Goal: Communication & Community: Answer question/provide support

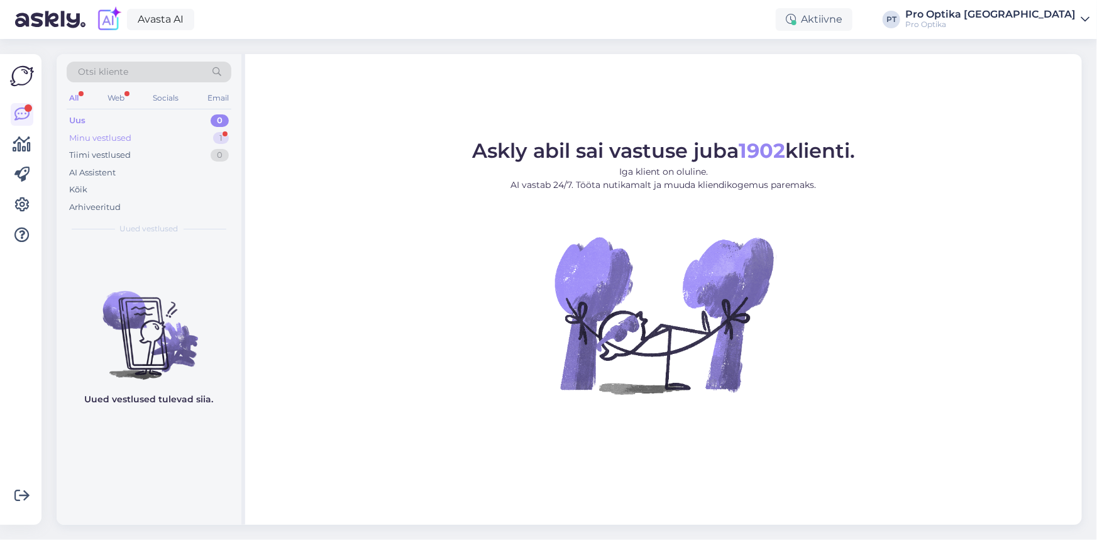
click at [127, 136] on div "Minu vestlused" at bounding box center [100, 138] width 62 height 13
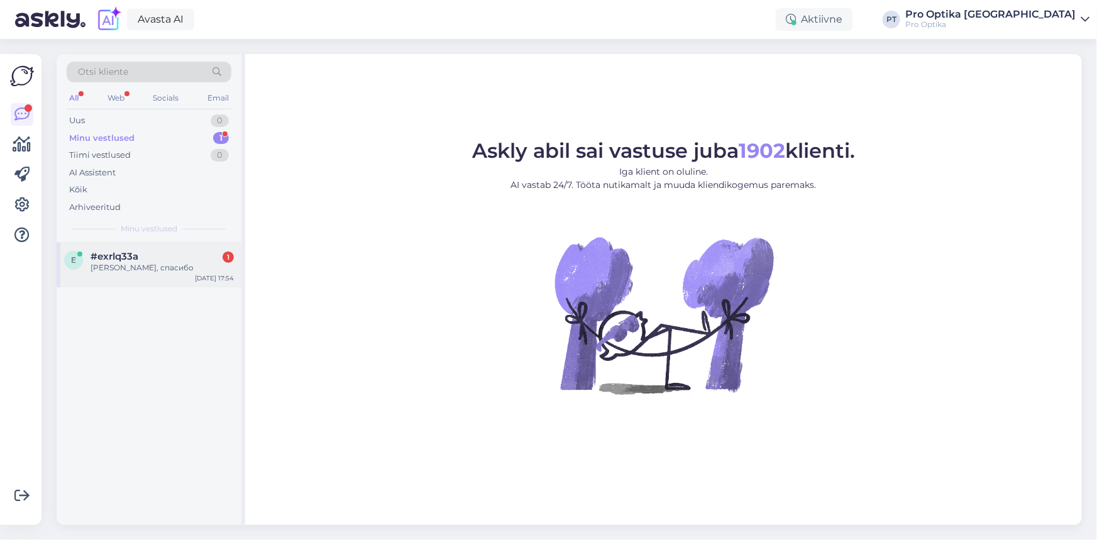
click at [222, 274] on div "[DATE] 17:54" at bounding box center [214, 277] width 39 height 9
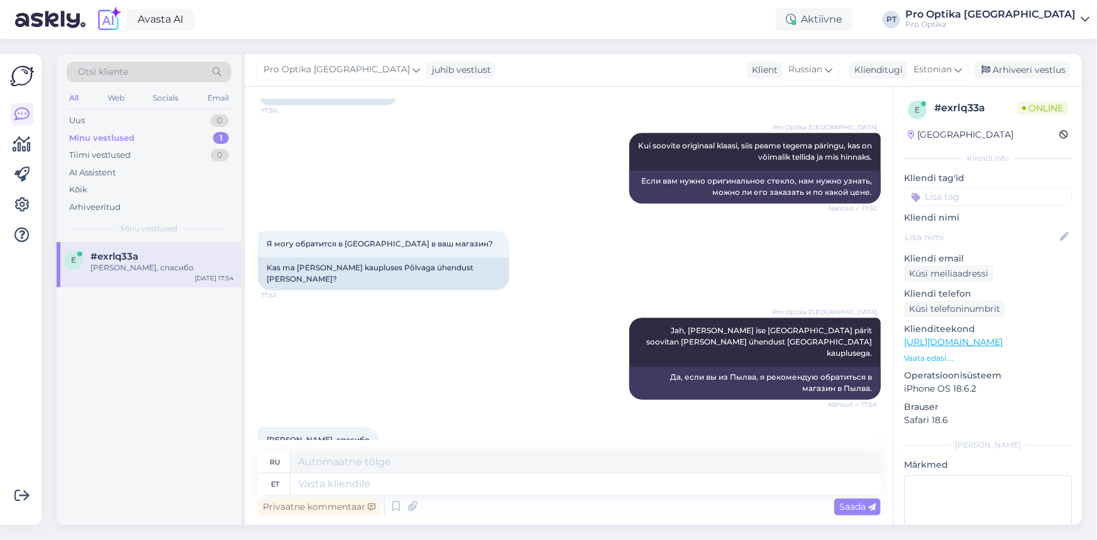
scroll to position [1219, 0]
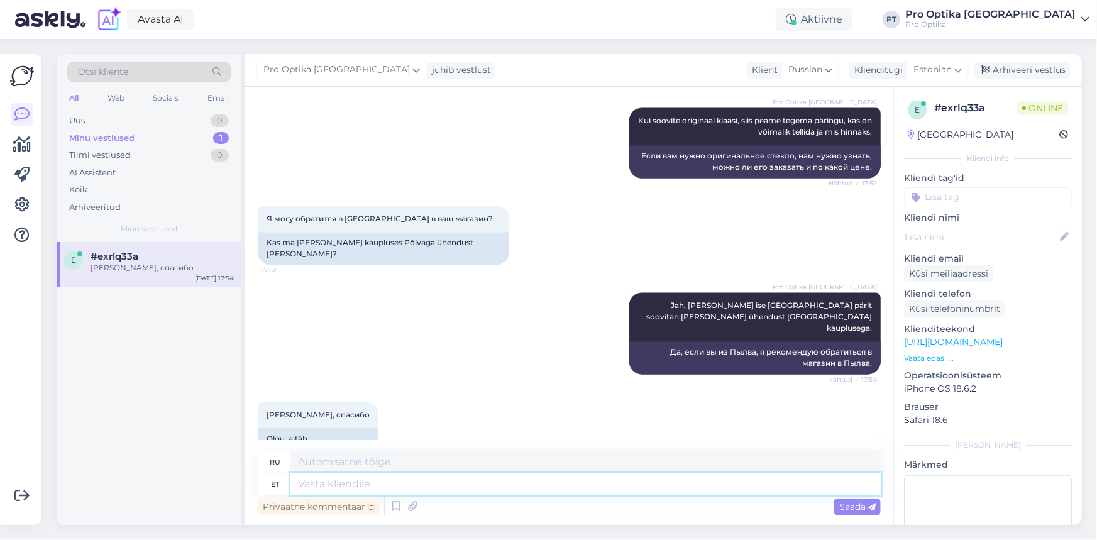
click at [380, 481] on textarea at bounding box center [585, 483] width 590 height 21
click at [392, 515] on icon at bounding box center [395, 506] width 15 height 19
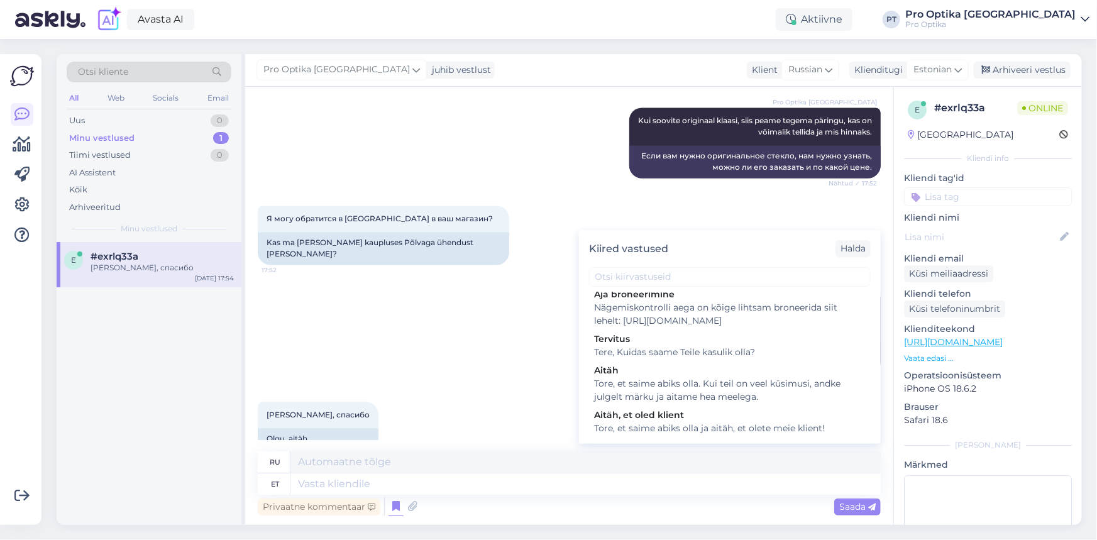
scroll to position [343, 0]
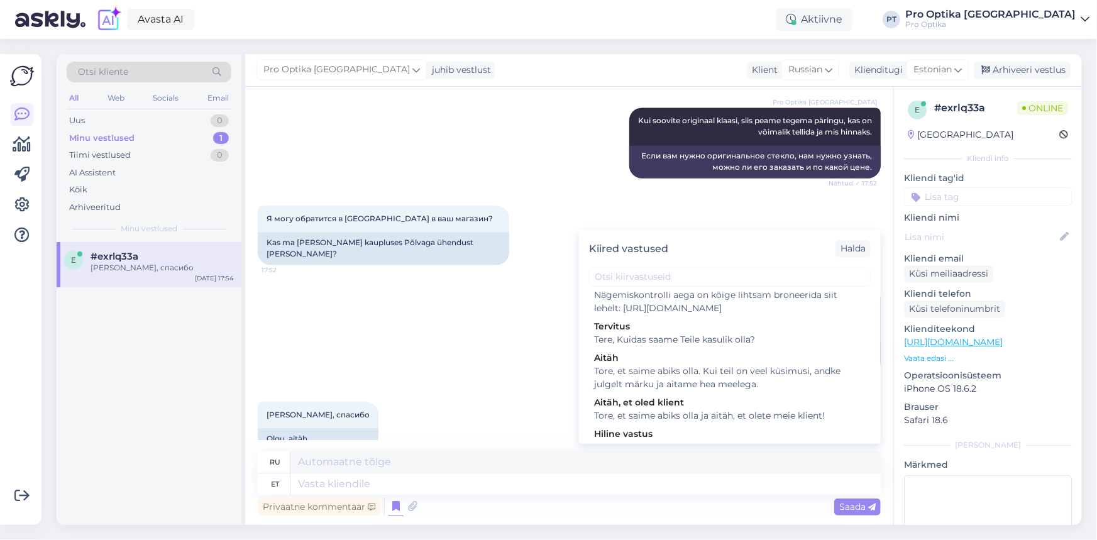
click at [672, 391] on div "Tore, et saime abiks olla. Kui teil on veel küsimusi, andke julgelt märku ja ai…" at bounding box center [729, 378] width 271 height 26
type textarea "Рады, что смогли помочь. Если у вас есть еще вопросы, дайте нам знать!"
type textarea "Tore, et saime abiks olla. Kui teil on veel küsimusi, andke julgelt märku ja ai…"
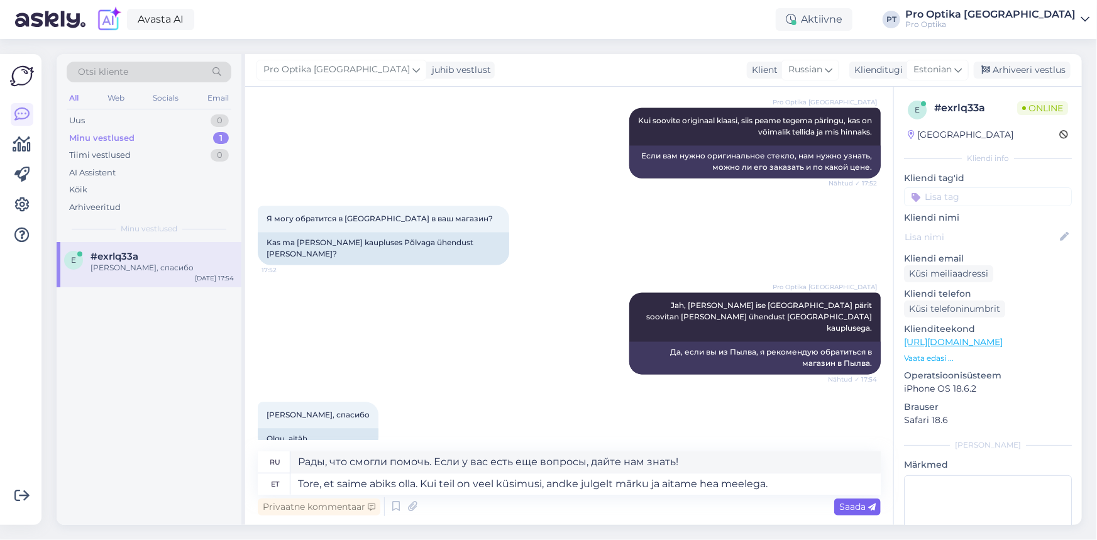
click at [855, 514] on div "Saada" at bounding box center [857, 506] width 47 height 17
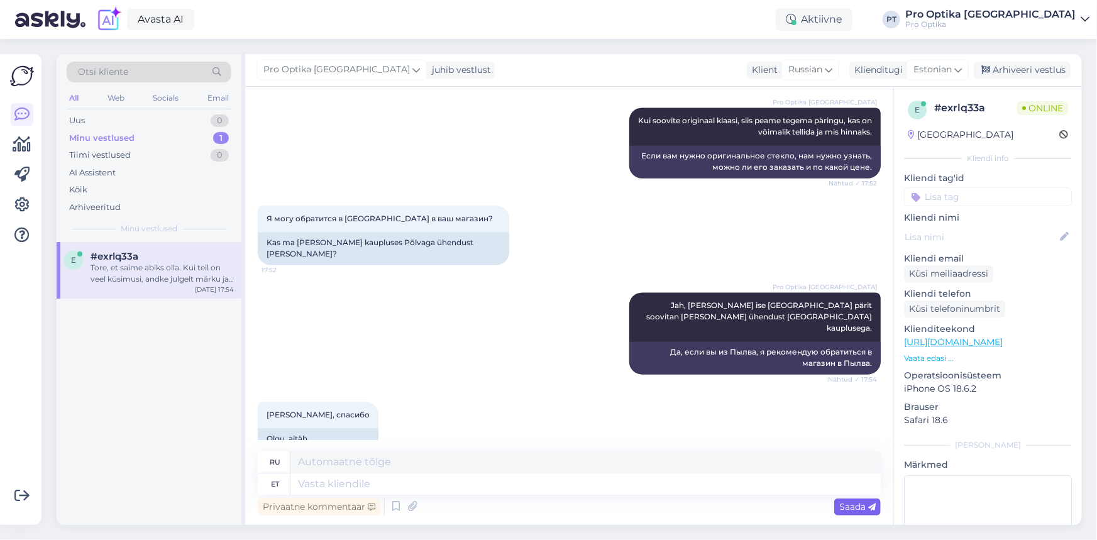
scroll to position [1317, 0]
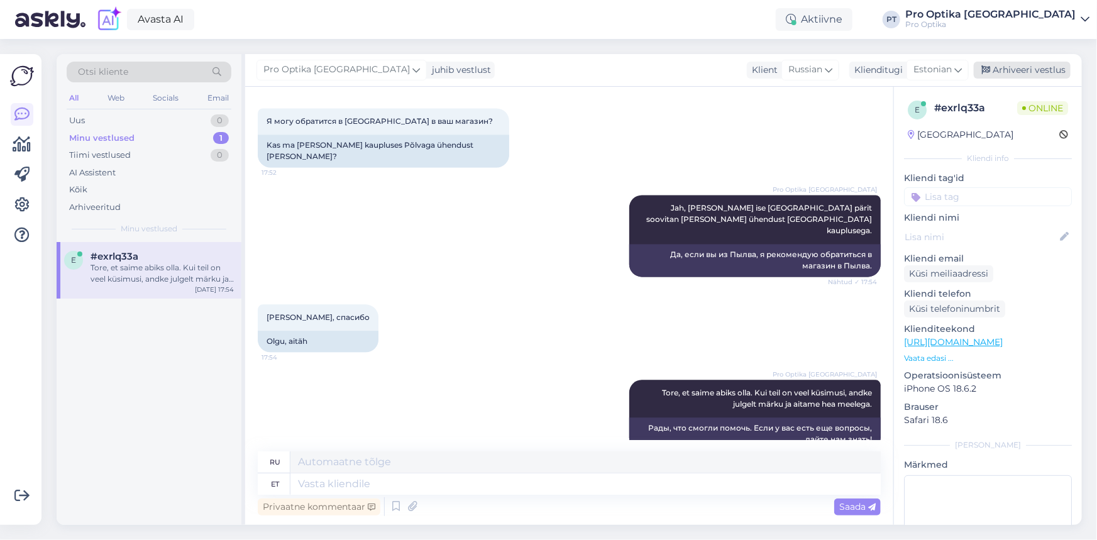
click at [1023, 70] on div "Arhiveeri vestlus" at bounding box center [1021, 70] width 97 height 17
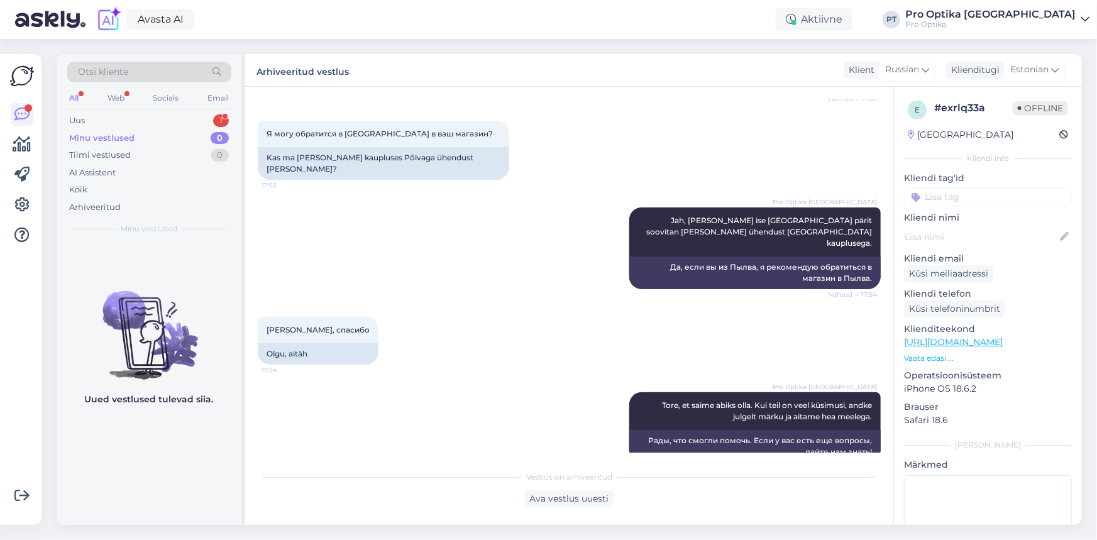
click at [129, 137] on div "Minu vestlused" at bounding box center [101, 138] width 65 height 13
click at [86, 121] on div "Uus 1" at bounding box center [149, 121] width 165 height 18
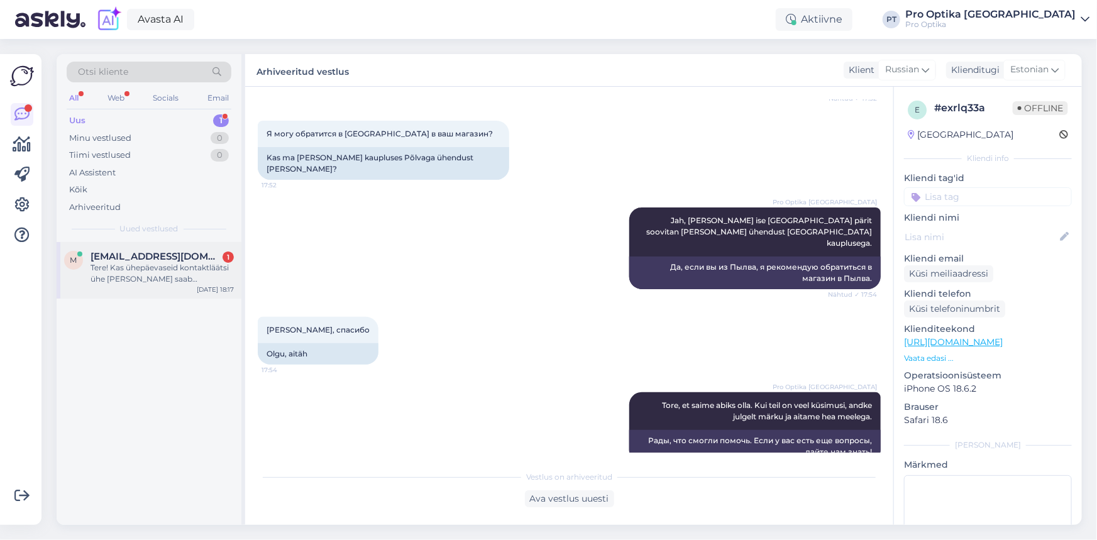
click at [118, 269] on div "Tere! Kas ühepäevaseid kontaktläätsi ühe [PERSON_NAME] saab [PERSON_NAME], soov…" at bounding box center [161, 273] width 143 height 23
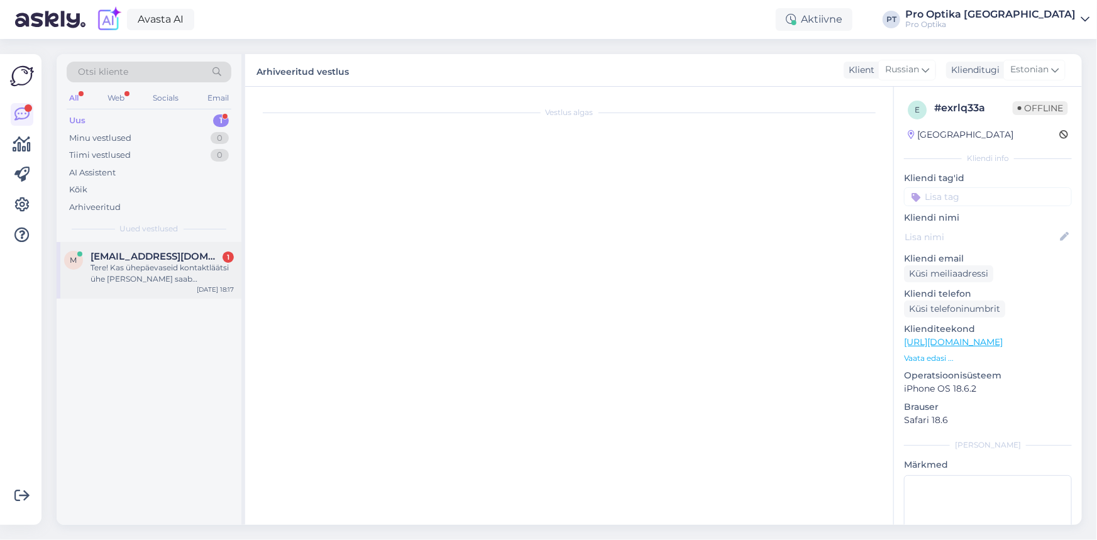
scroll to position [0, 0]
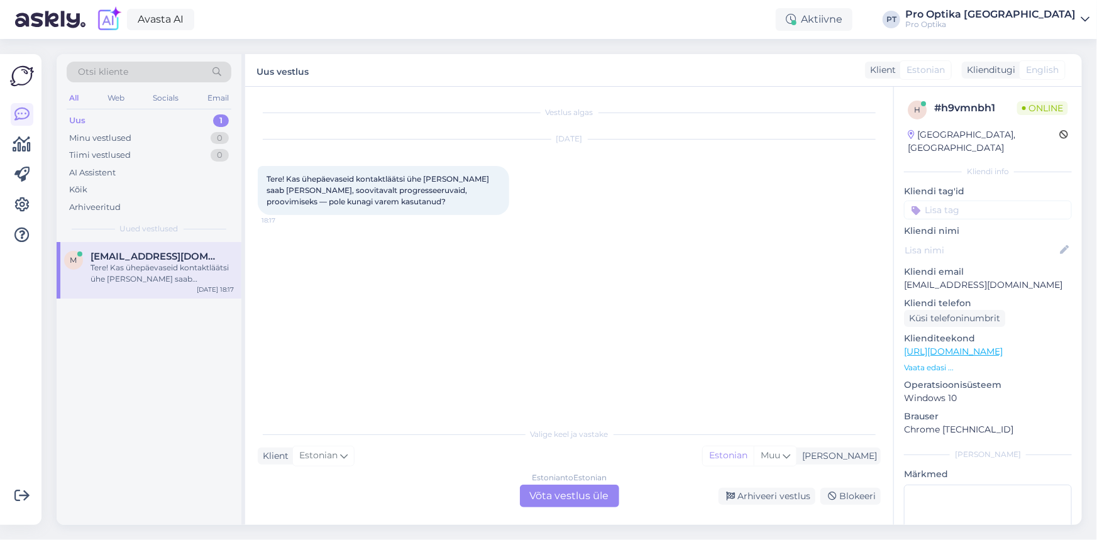
click at [555, 493] on div "Estonian to Estonian Võta vestlus üle" at bounding box center [569, 496] width 99 height 23
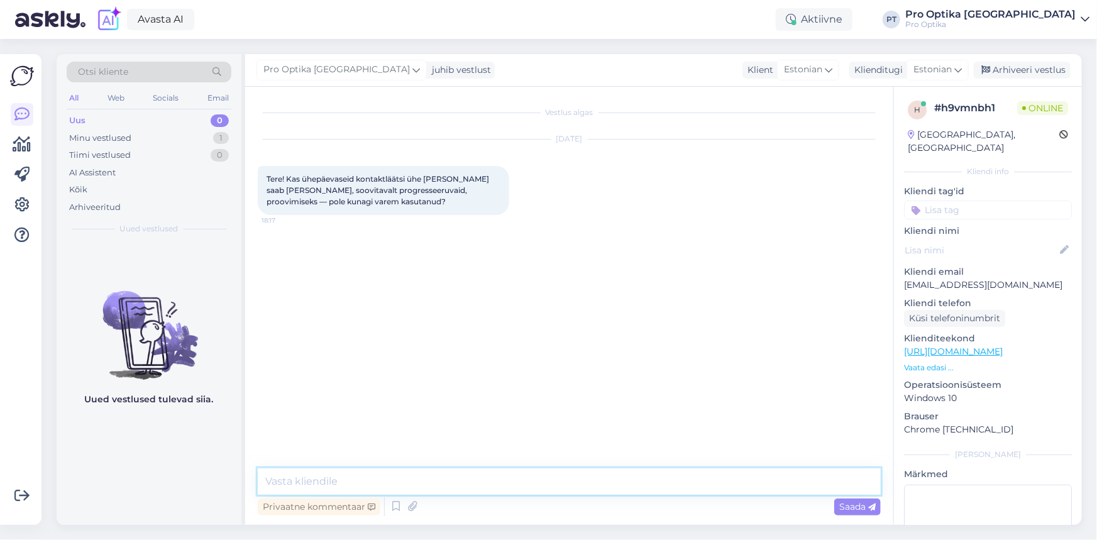
click at [311, 481] on textarea at bounding box center [569, 481] width 623 height 26
type textarea "Tere!"
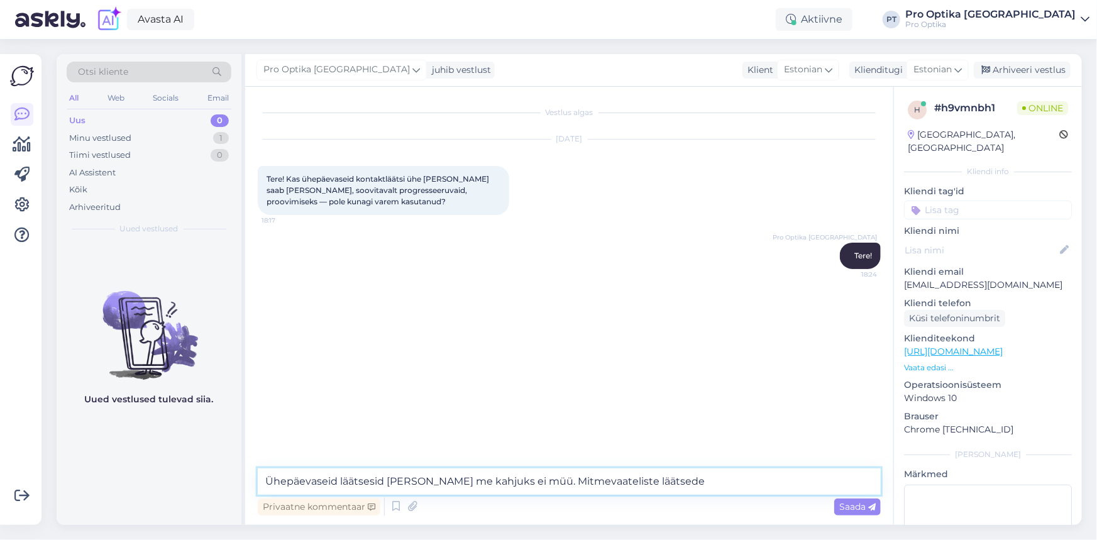
click at [699, 485] on textarea "Ühepäevaseid läätsesid [PERSON_NAME] me kahjuks ei müü. Mitmevaateliste läätsede" at bounding box center [569, 481] width 623 height 26
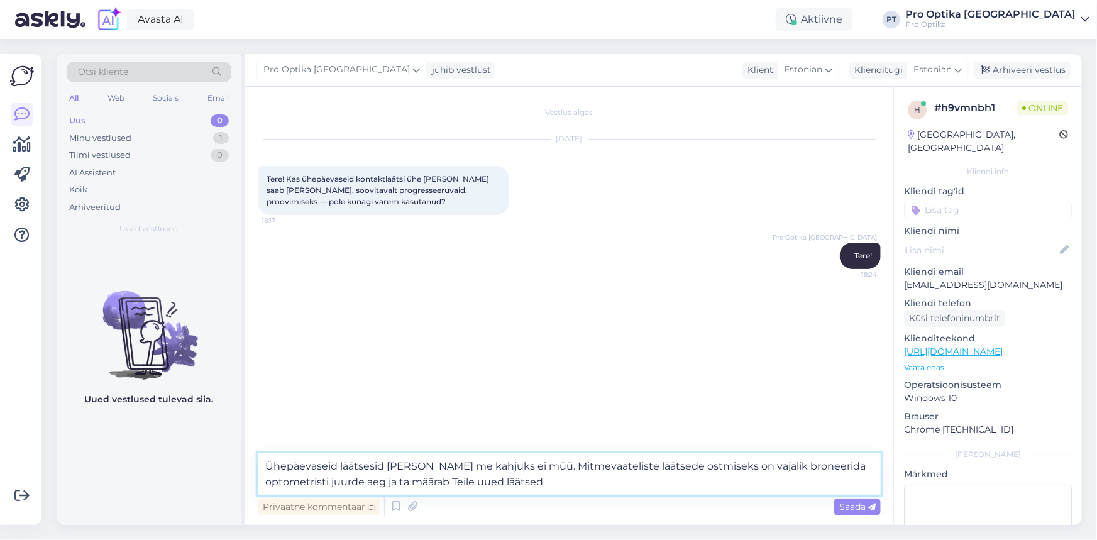
type textarea "Ühepäevaseid läätsesid [PERSON_NAME] me kahjuks ei müü. Mitmevaateliste läätsed…"
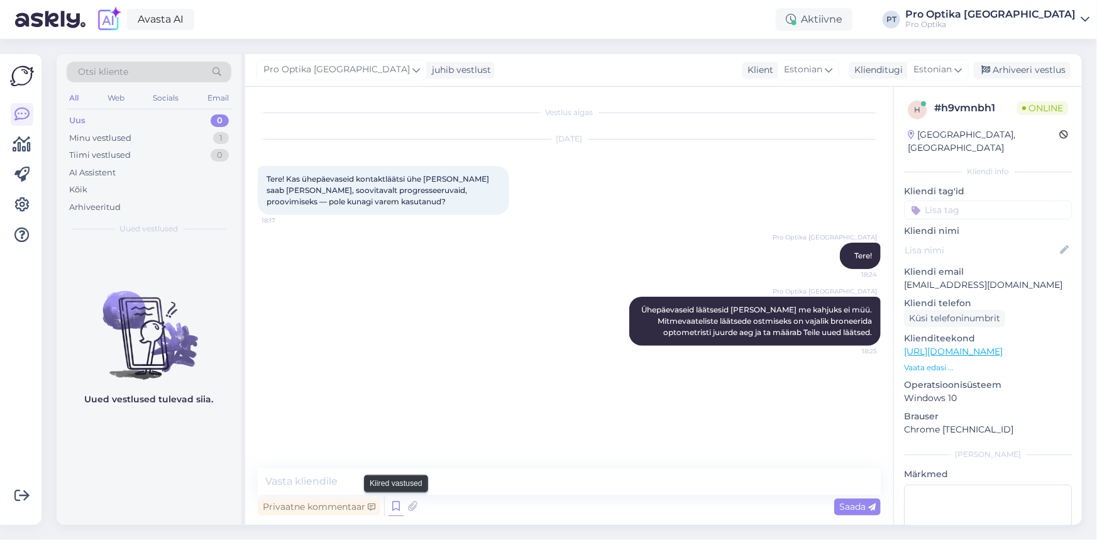
click at [397, 509] on icon at bounding box center [395, 506] width 15 height 19
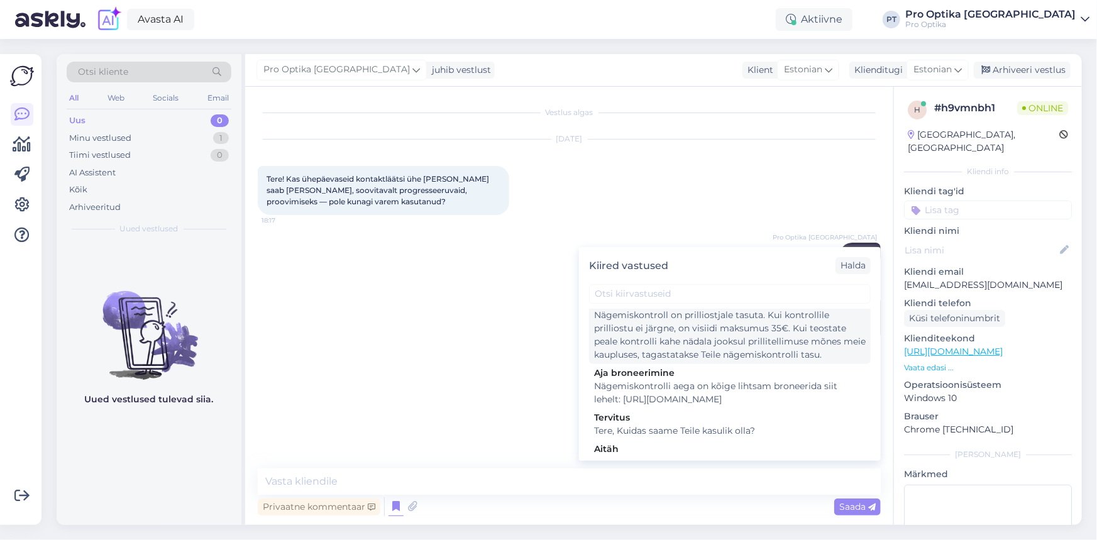
scroll to position [285, 0]
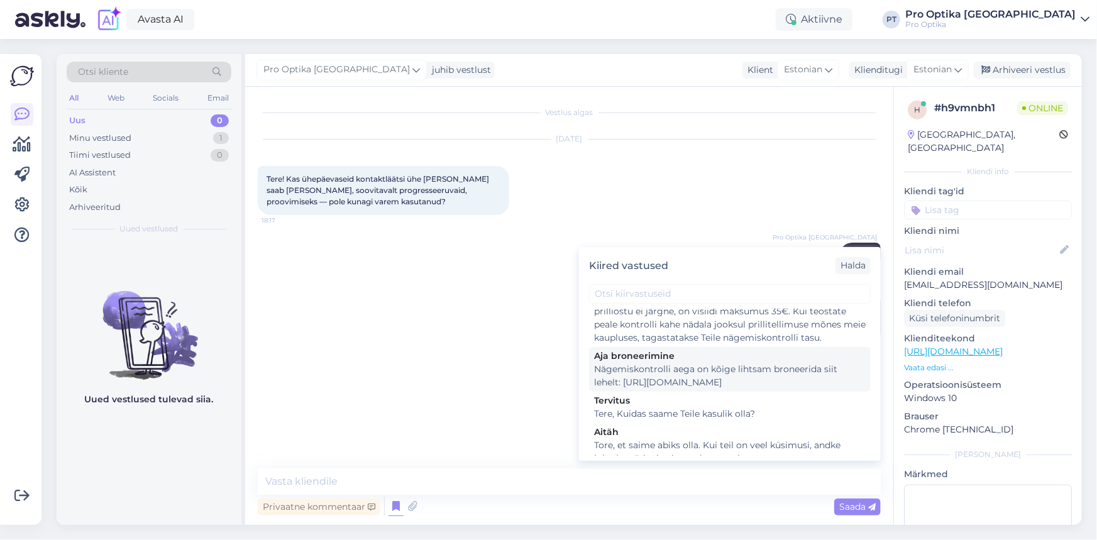
click at [677, 389] on div "Nägemiskontrolli aega on kõige lihtsam broneerida siit lehelt: [URL][DOMAIN_NAM…" at bounding box center [729, 376] width 271 height 26
type textarea "Nägemiskontrolli aega on kõige lihtsam broneerida siit lehelt: [URL][DOMAIN_NAM…"
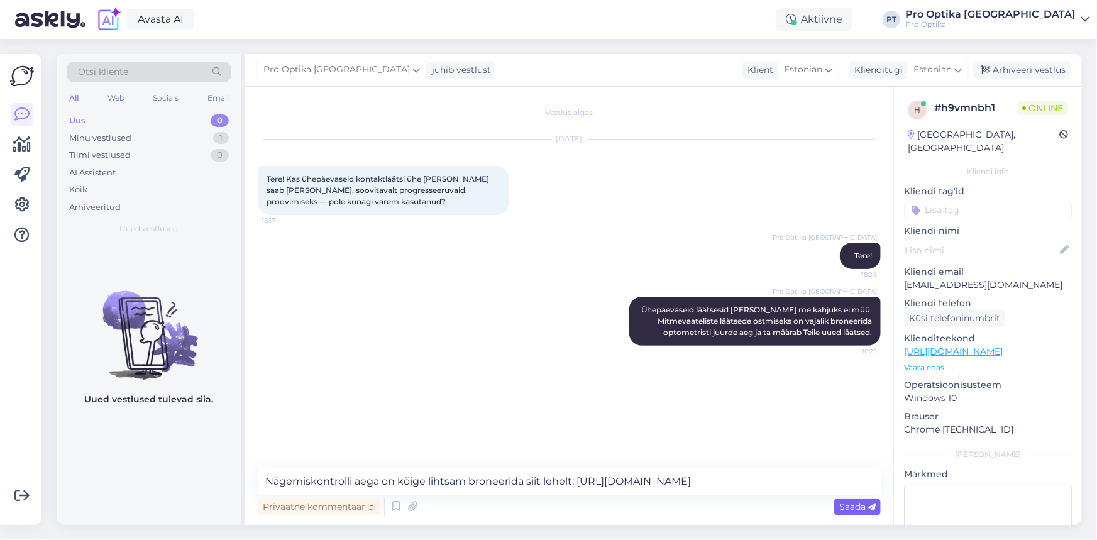
click at [857, 509] on span "Saada" at bounding box center [857, 506] width 36 height 11
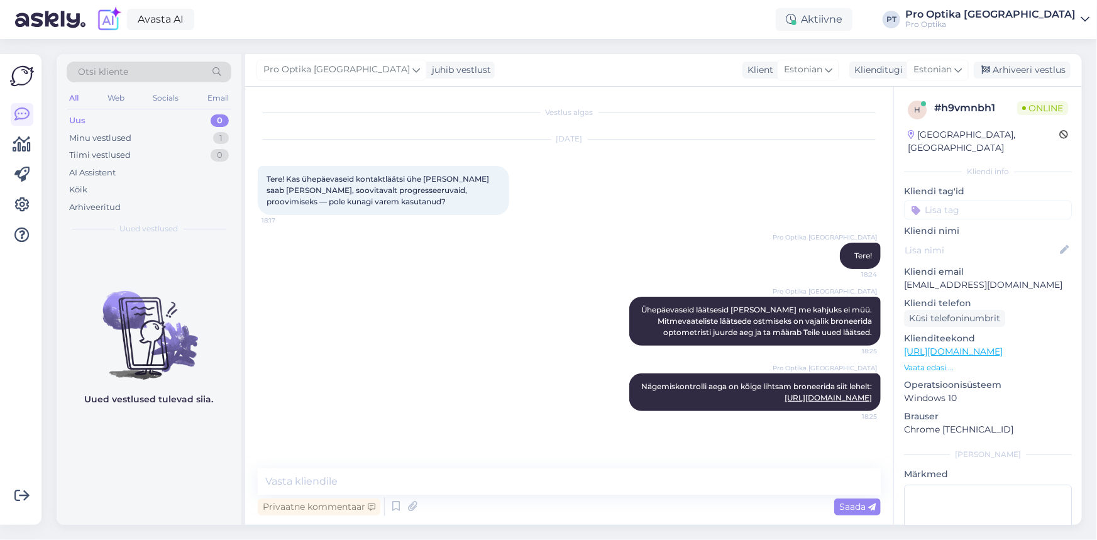
click at [445, 503] on div "Privaatne kommentaar Saada" at bounding box center [569, 507] width 623 height 24
click at [337, 478] on textarea at bounding box center [569, 481] width 623 height 26
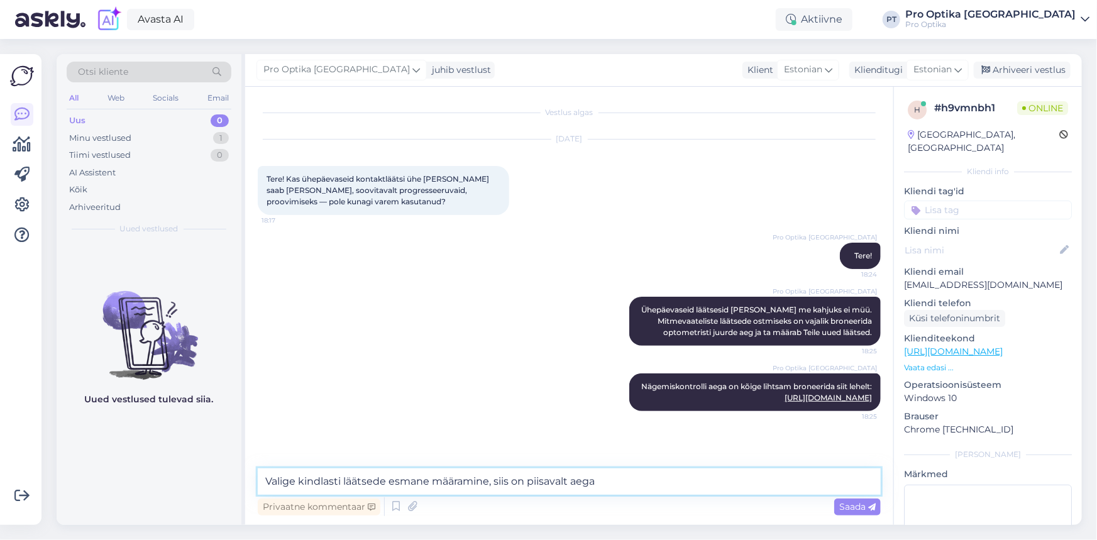
type textarea "Valige kindlasti läätsede esmane määramine, siis on piisavalt aega."
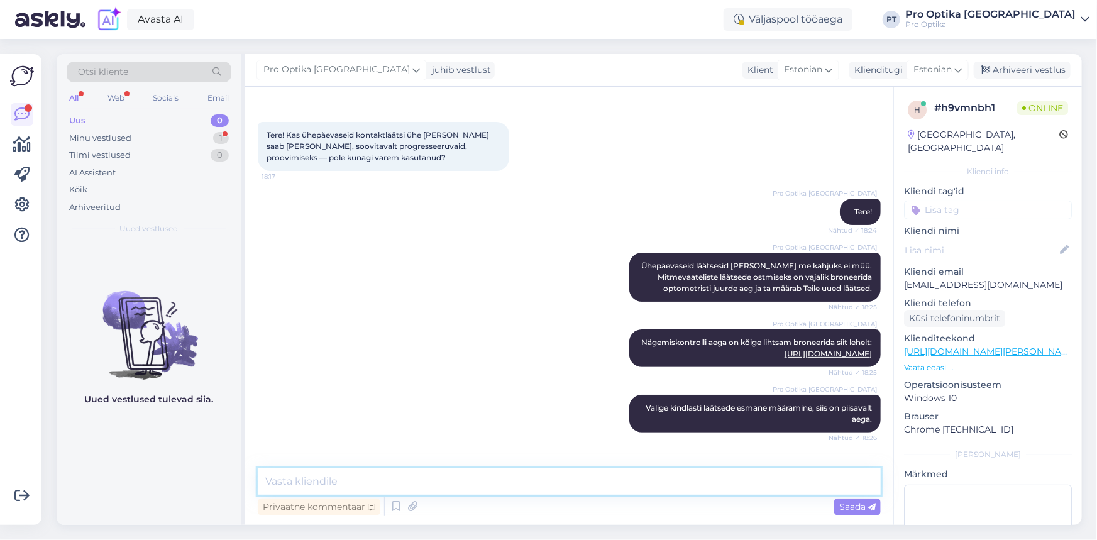
scroll to position [163, 0]
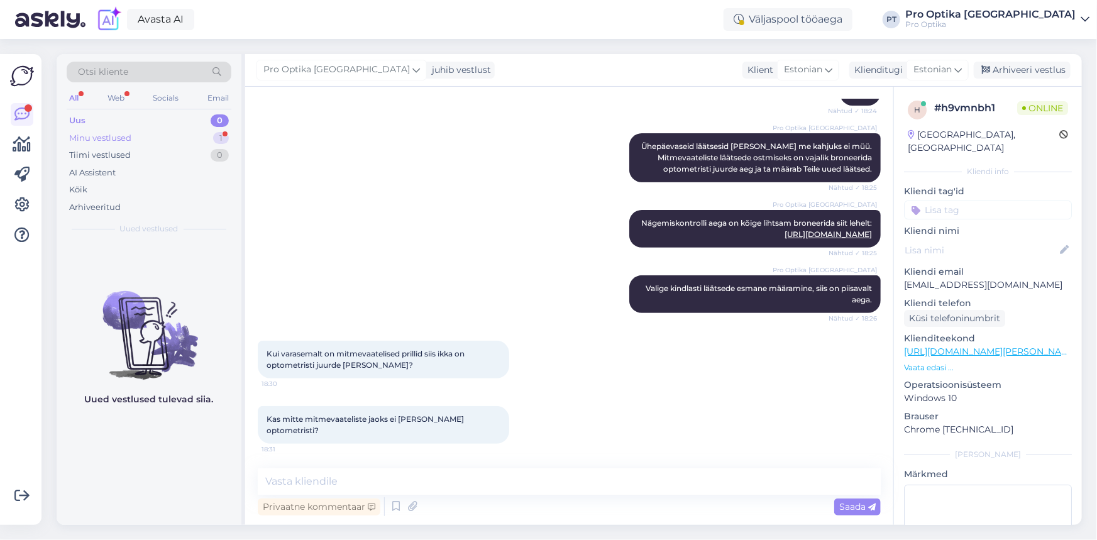
click at [118, 133] on div "Minu vestlused" at bounding box center [100, 138] width 62 height 13
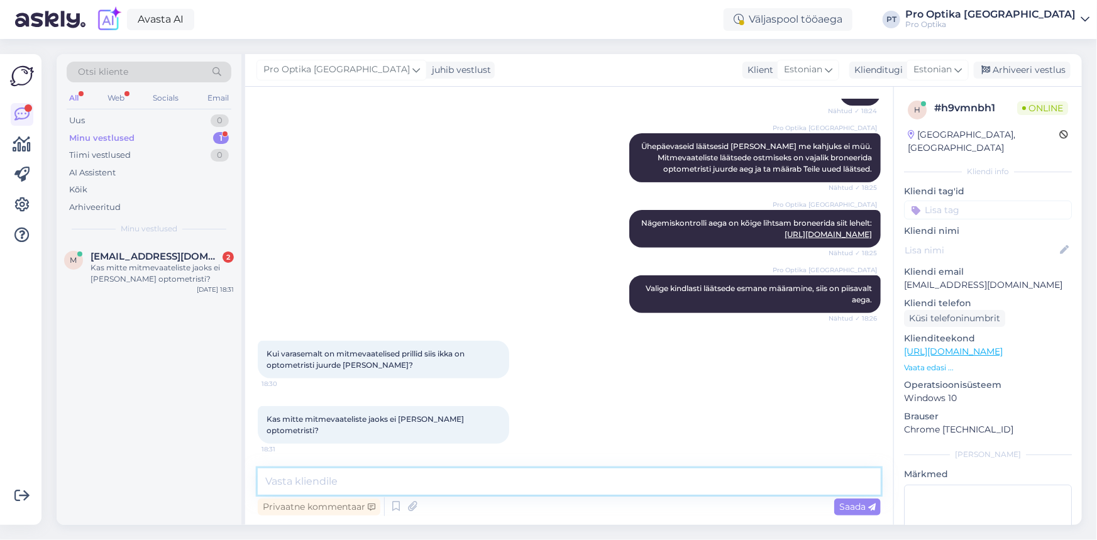
click at [332, 478] on textarea at bounding box center [569, 481] width 623 height 26
type textarea "J"
type textarea "On [PERSON_NAME], need on kaks eraldi asja"
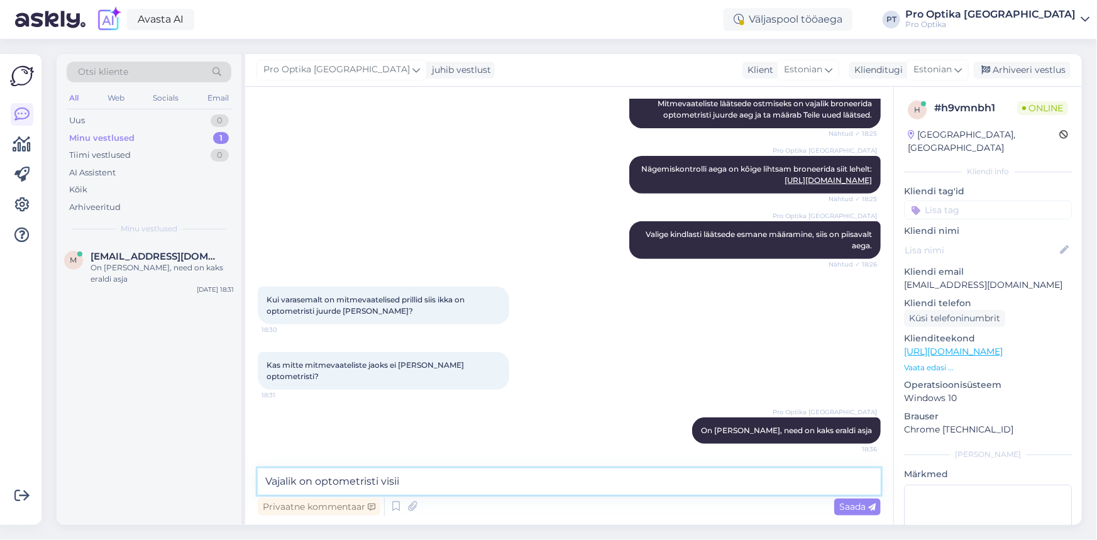
type textarea "Vajalik on optometristi visiit"
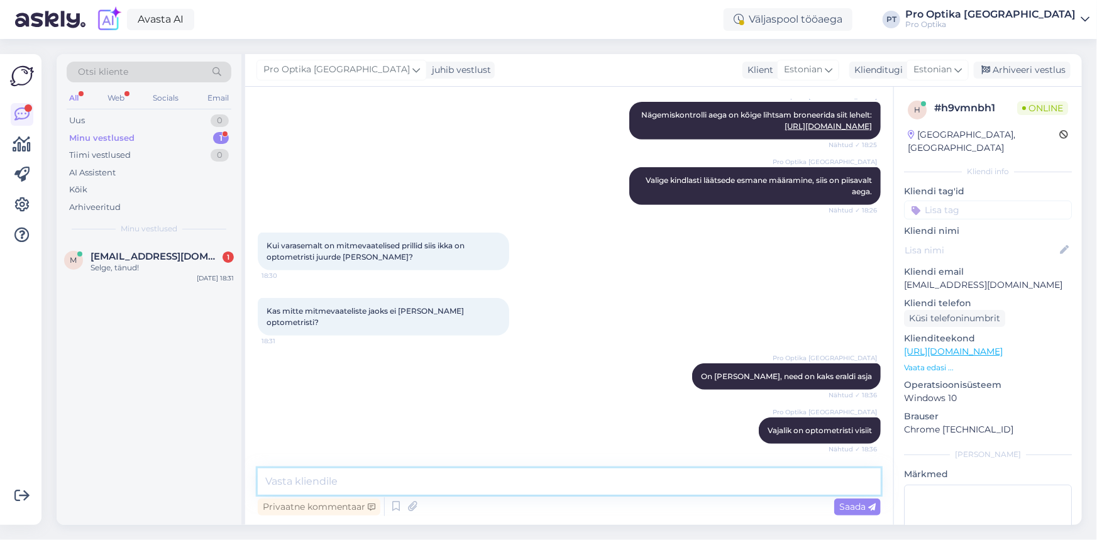
scroll to position [326, 0]
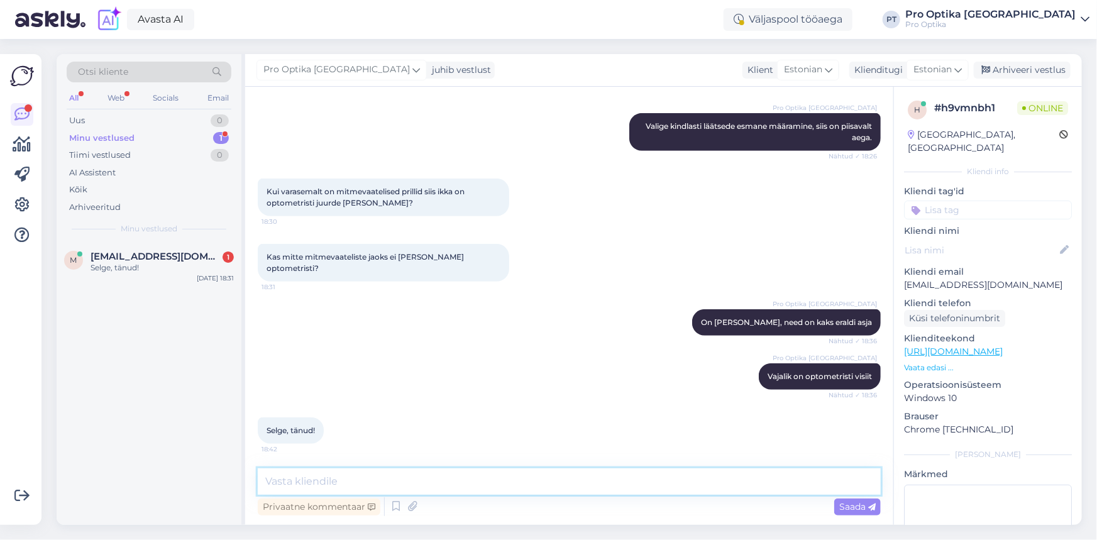
click at [699, 485] on textarea at bounding box center [569, 481] width 623 height 26
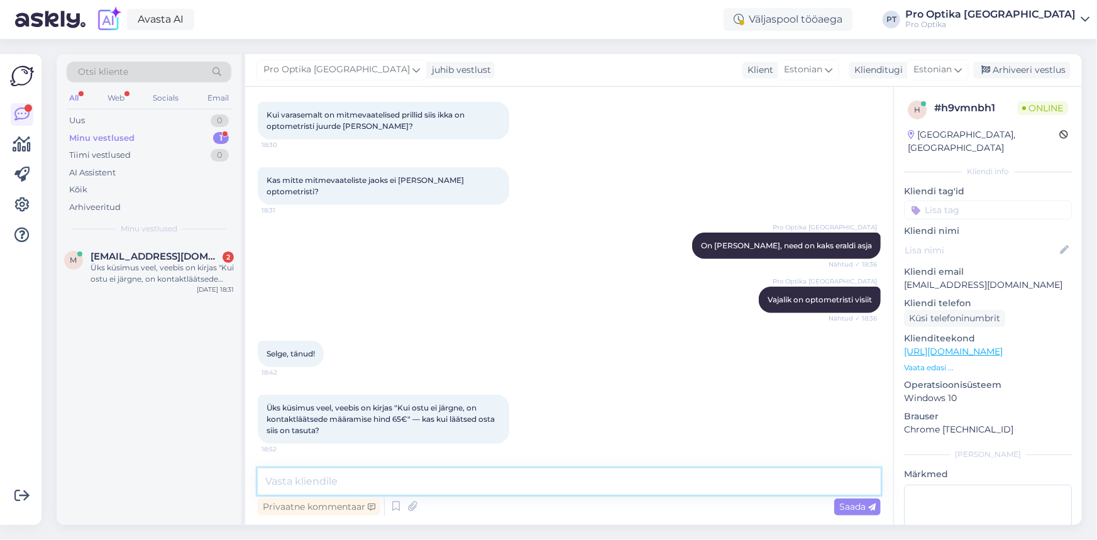
click at [334, 479] on textarea at bounding box center [569, 481] width 623 height 26
type textarea "Kahjuks tasuta ei ole, siis on visiit 45€."
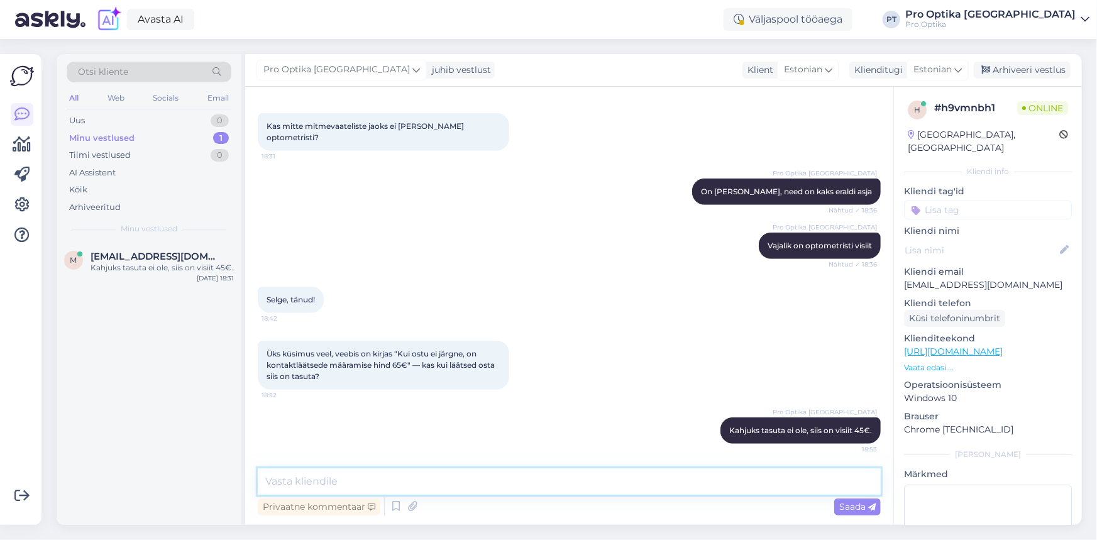
click at [475, 480] on textarea at bounding box center [569, 481] width 623 height 26
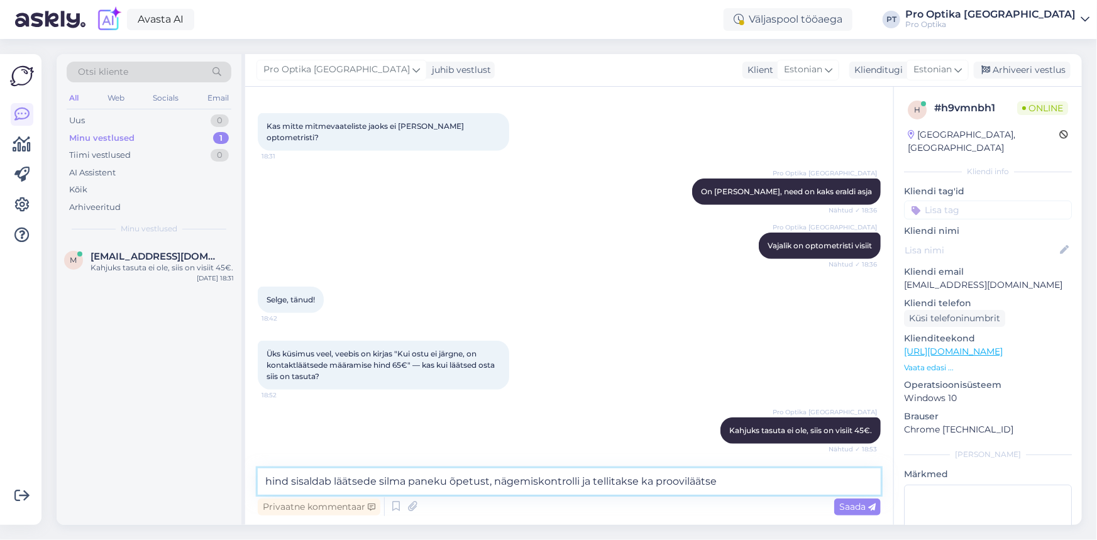
type textarea "hind sisaldab läätsede silma paneku õpetust, nägemiskontrolli ja tellitakse ka …"
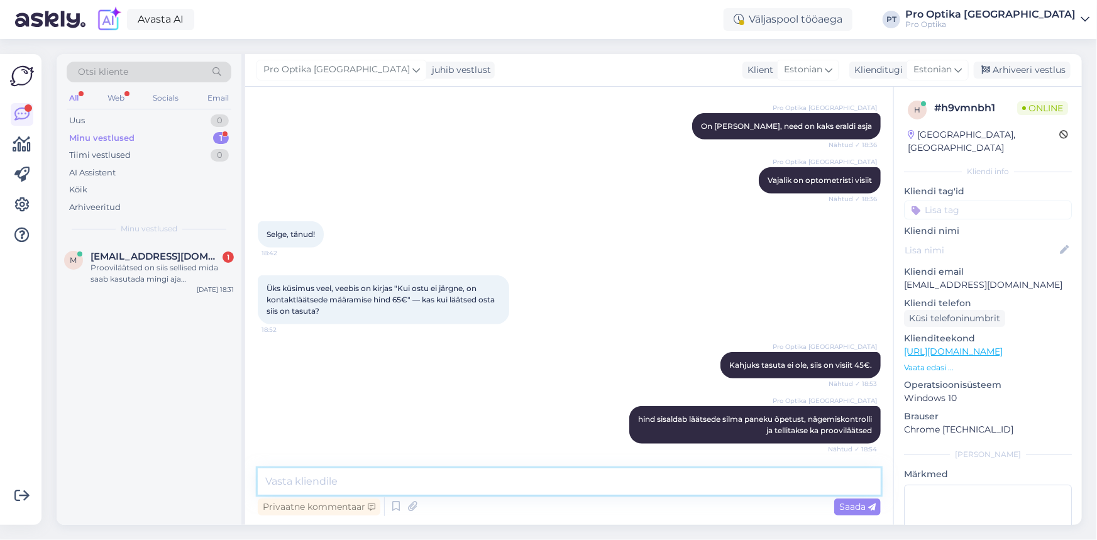
scroll to position [587, 0]
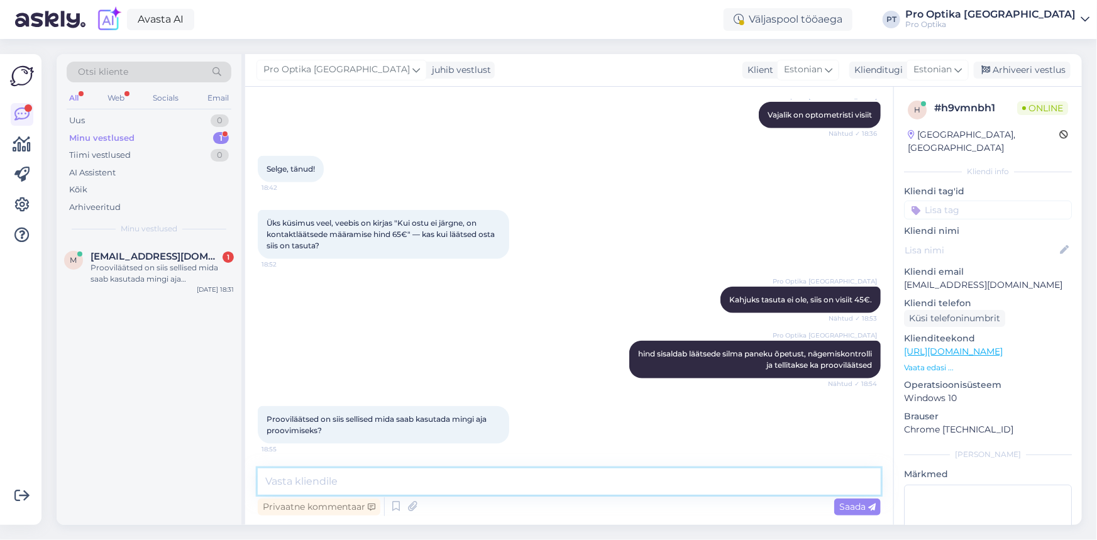
click at [352, 481] on textarea at bounding box center [569, 481] width 623 height 26
type textarea "jah"
